Goal: Find contact information: Find contact information

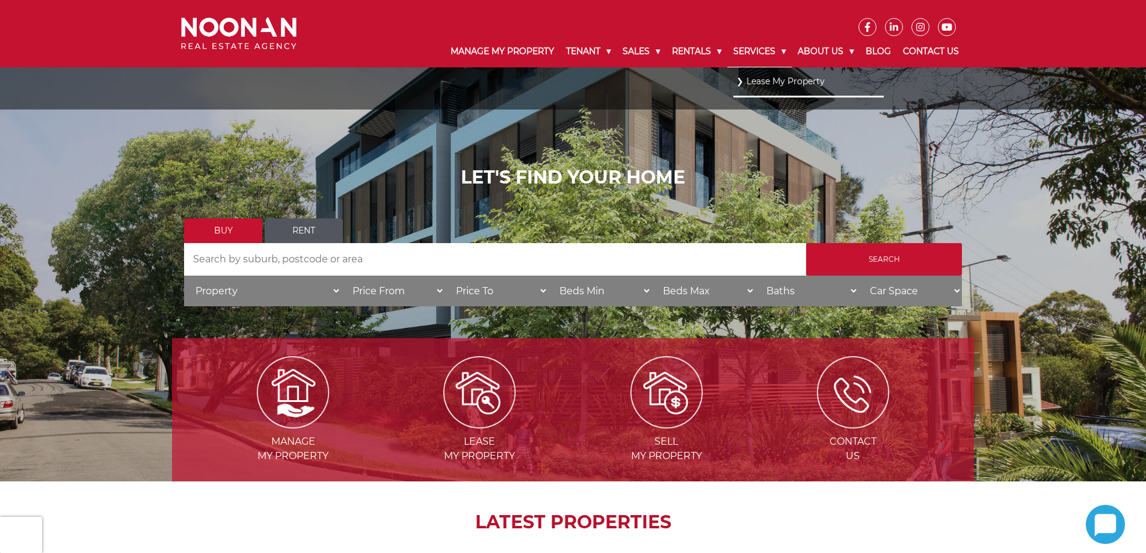
click at [765, 53] on link "Services" at bounding box center [760, 51] width 64 height 31
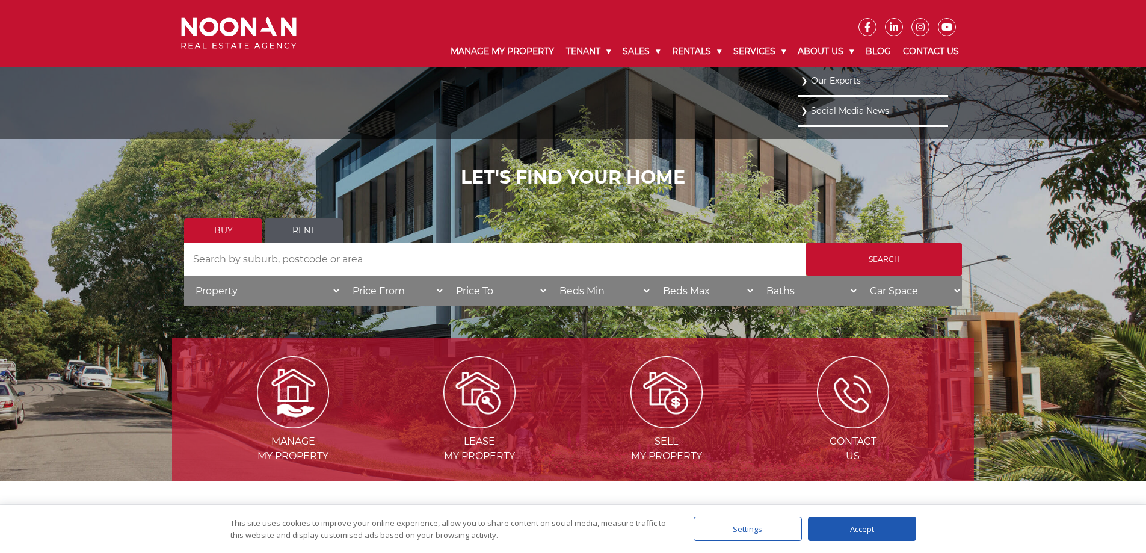
click at [827, 84] on link "Our Experts" at bounding box center [873, 81] width 144 height 16
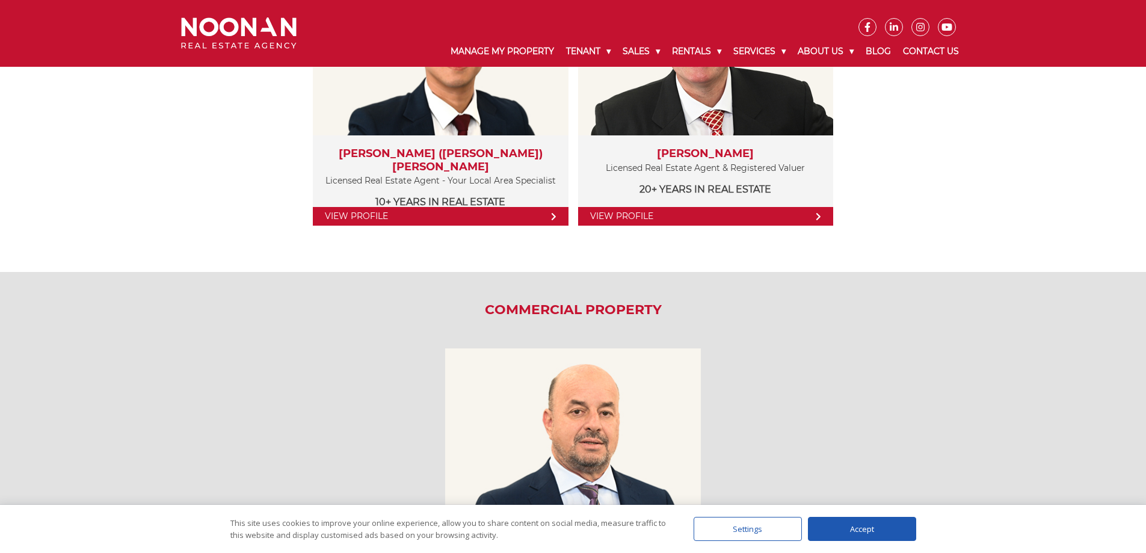
scroll to position [1685, 0]
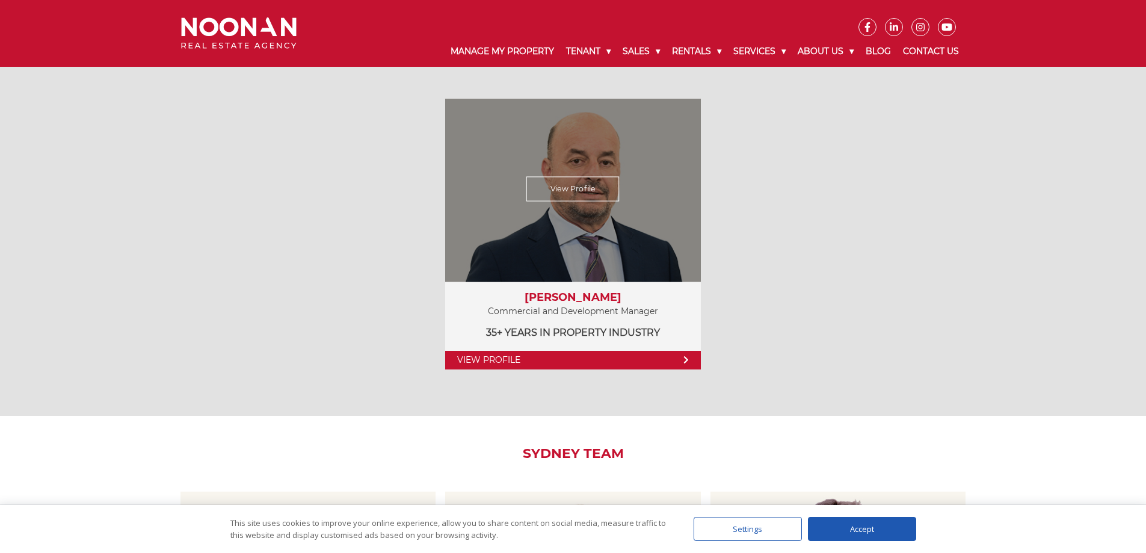
click at [530, 357] on link "View Profile" at bounding box center [572, 360] width 255 height 19
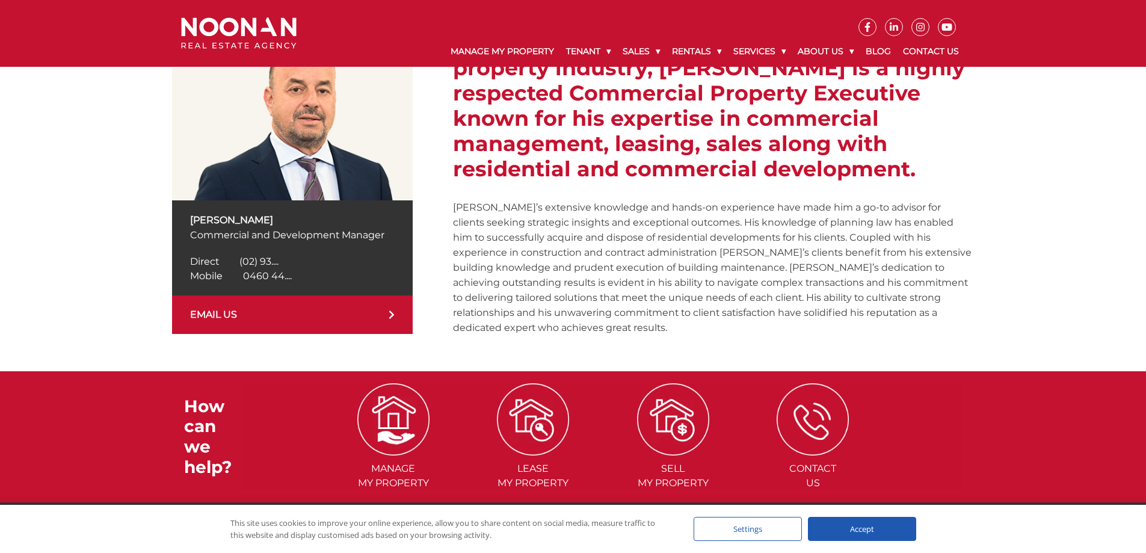
scroll to position [181, 0]
